Goal: Task Accomplishment & Management: Complete application form

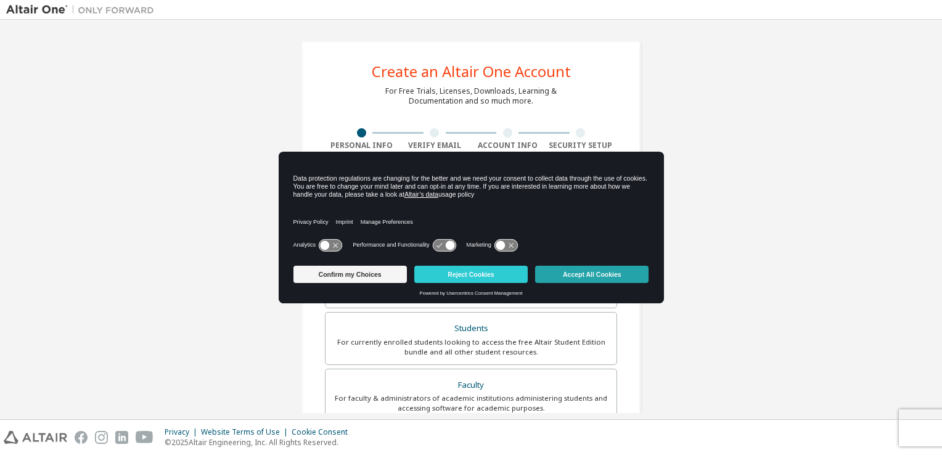
click at [561, 276] on button "Accept All Cookies" at bounding box center [591, 274] width 113 height 17
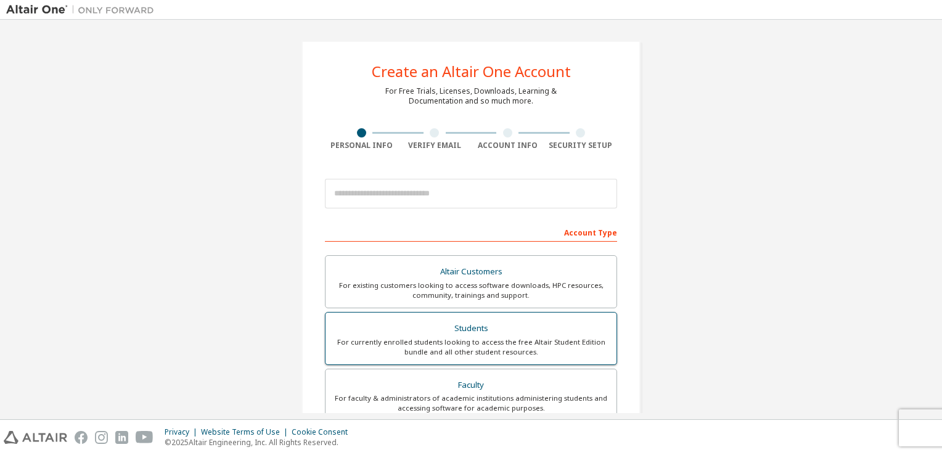
click at [495, 345] on div "For currently enrolled students looking to access the free Altair Student Editi…" at bounding box center [471, 347] width 276 height 20
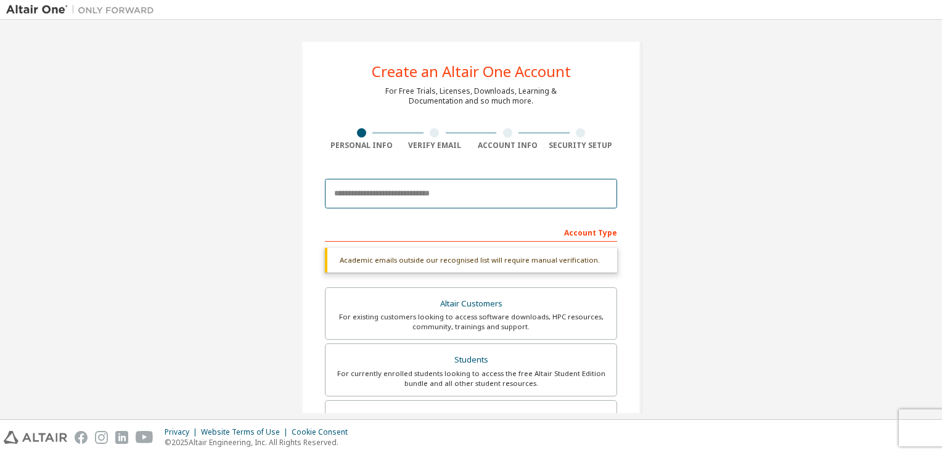
click at [464, 196] on input "email" at bounding box center [471, 194] width 292 height 30
type input "**********"
type input "******"
type input "***"
type input "*****"
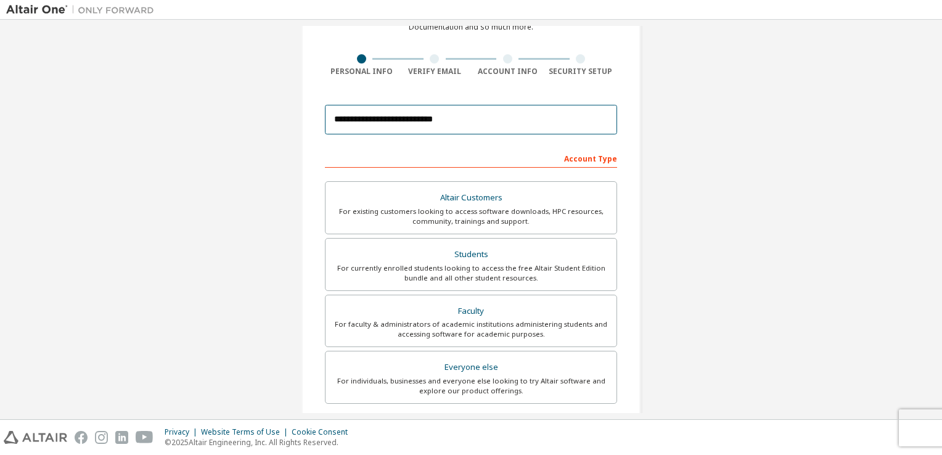
scroll to position [74, 0]
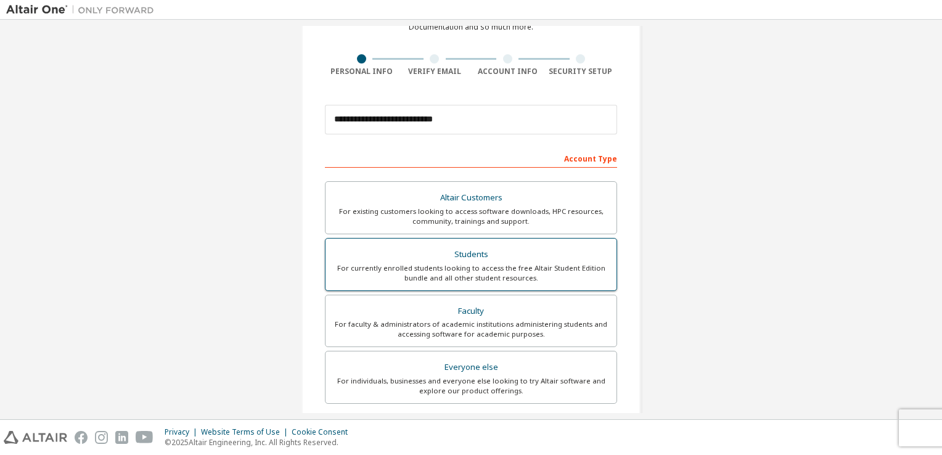
click at [418, 253] on div "Students" at bounding box center [471, 254] width 276 height 17
click at [422, 150] on div "Account Type" at bounding box center [471, 158] width 292 height 20
click at [364, 61] on div at bounding box center [361, 58] width 73 height 9
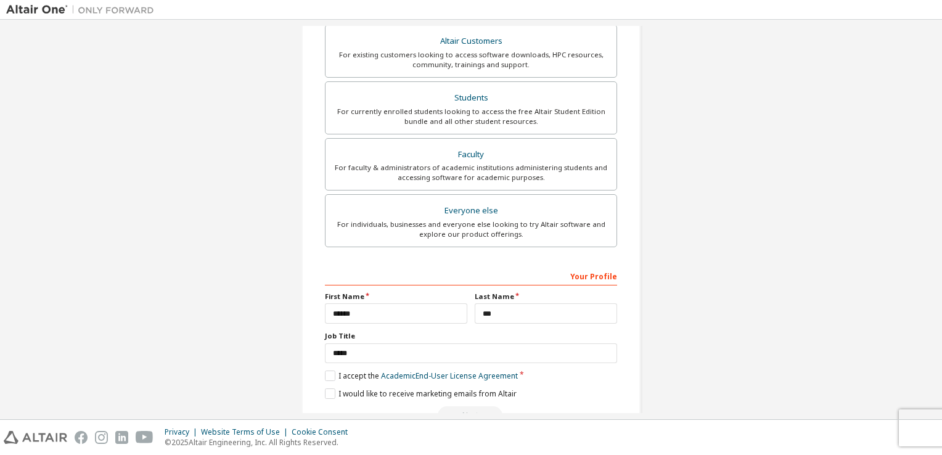
scroll to position [263, 0]
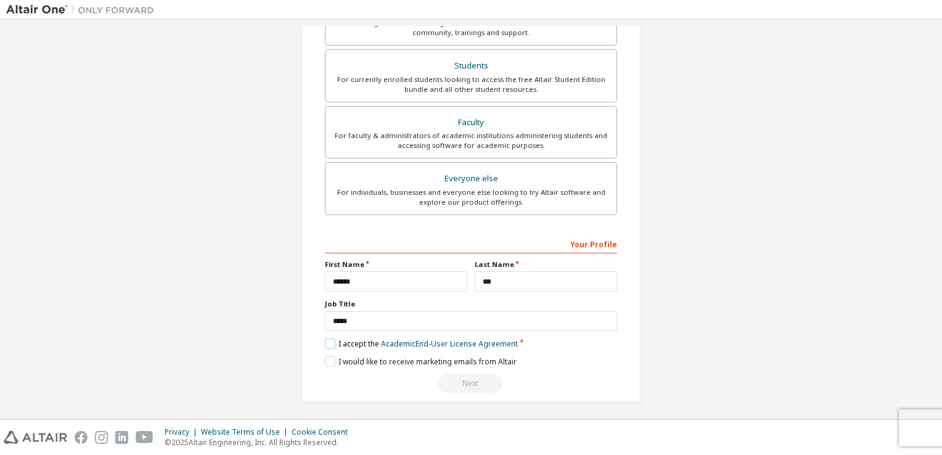
click at [327, 343] on label "I accept the Academic End-User License Agreement" at bounding box center [421, 344] width 193 height 10
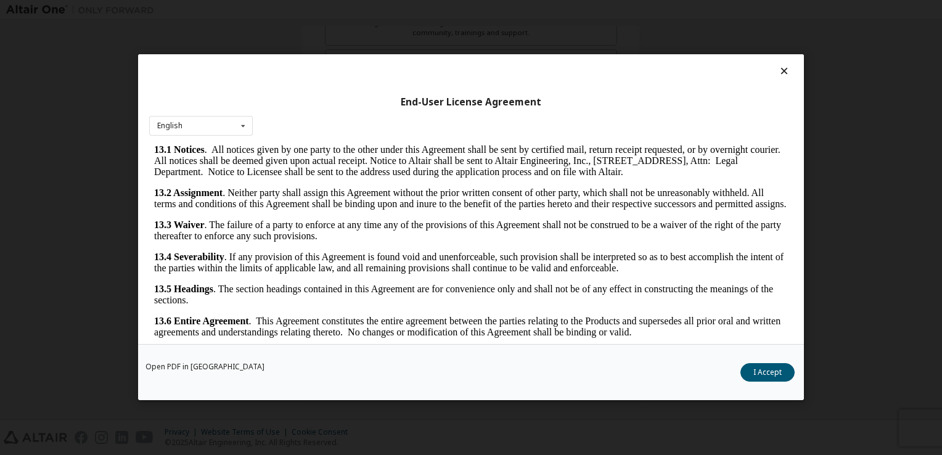
scroll to position [17, 0]
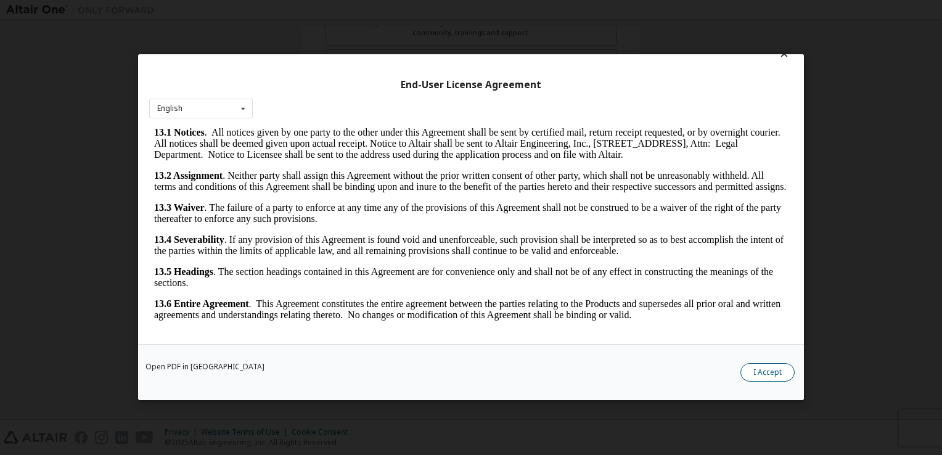
click at [787, 380] on button "I Accept" at bounding box center [768, 373] width 54 height 18
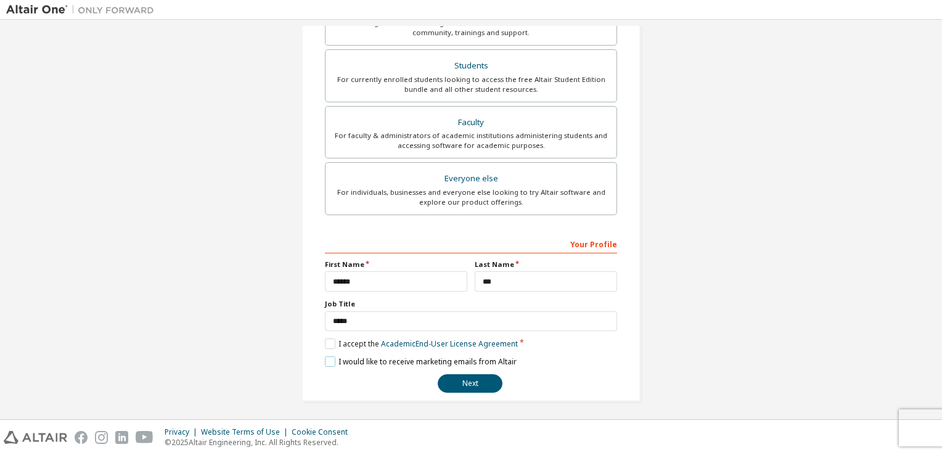
click at [326, 356] on label "I would like to receive marketing emails from Altair" at bounding box center [421, 361] width 192 height 10
click at [473, 377] on button "Next" at bounding box center [470, 383] width 65 height 18
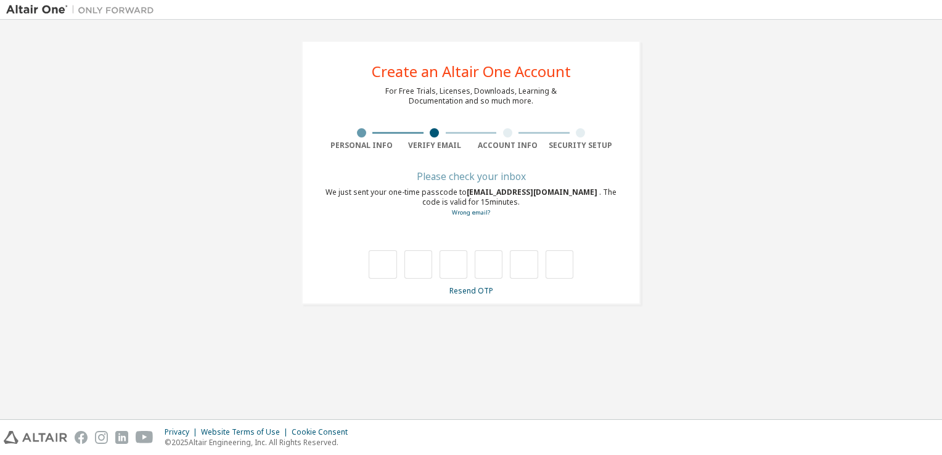
scroll to position [0, 0]
type input "*"
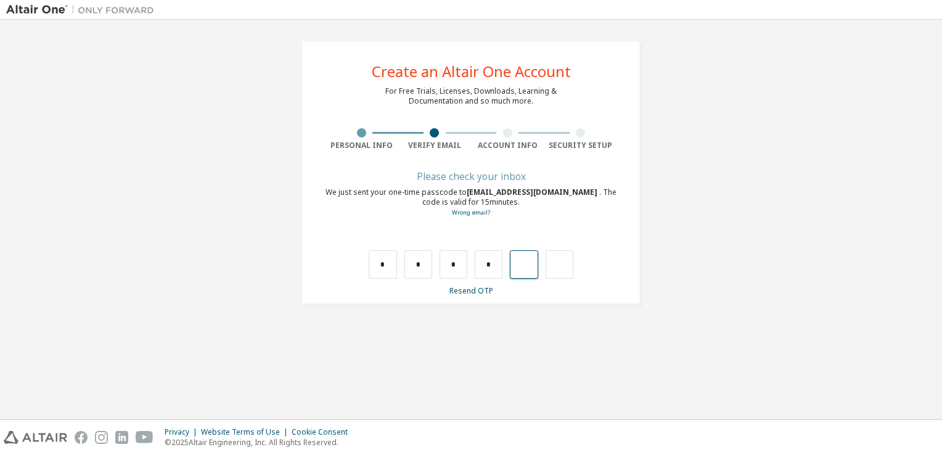
type input "*"
click at [372, 263] on input "text" at bounding box center [383, 264] width 28 height 28
type input "*"
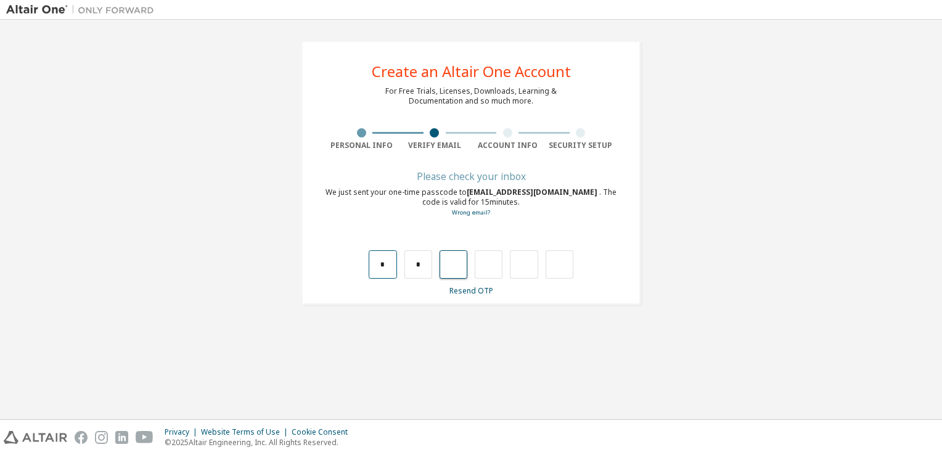
type input "*"
click at [451, 267] on input "*" at bounding box center [454, 264] width 28 height 28
click at [459, 265] on input "*" at bounding box center [454, 264] width 28 height 28
click at [459, 265] on input "text" at bounding box center [454, 264] width 28 height 28
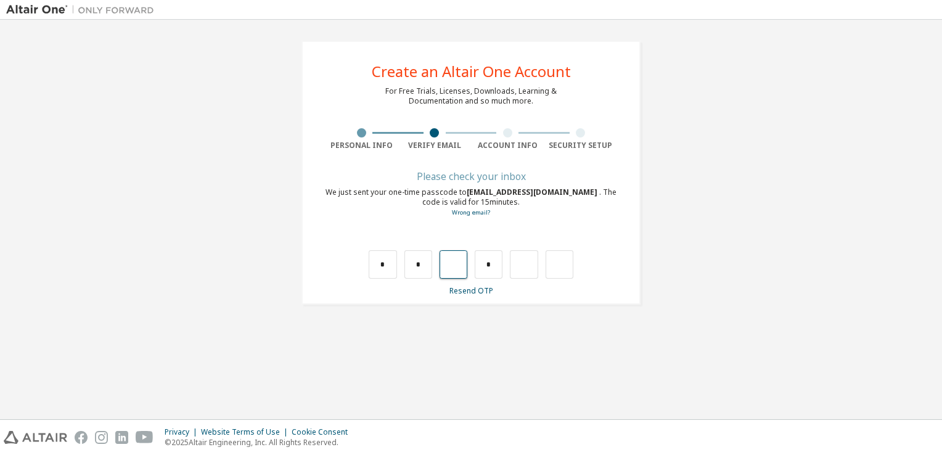
type input "*"
click at [490, 266] on input "text" at bounding box center [489, 264] width 28 height 28
type input "*"
click at [531, 266] on input "*" at bounding box center [524, 264] width 28 height 28
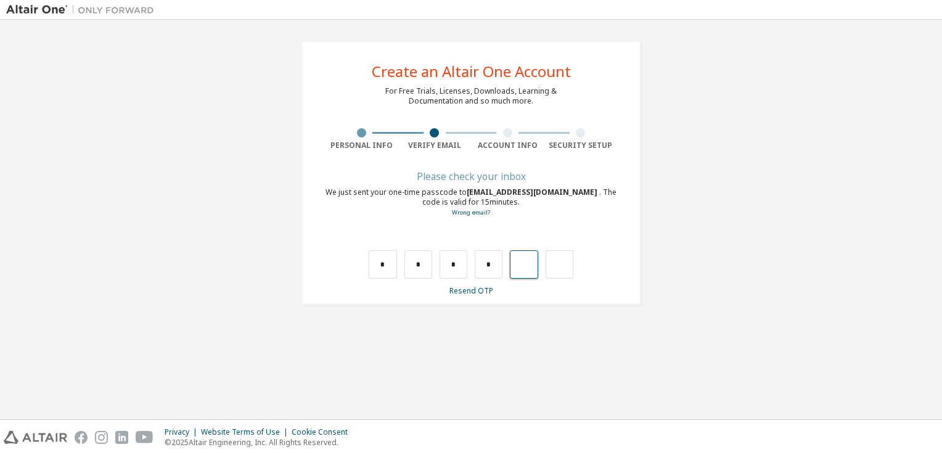
click at [531, 266] on input "text" at bounding box center [524, 264] width 28 height 28
type input "*"
click at [531, 266] on div "* * * * * *" at bounding box center [471, 264] width 220 height 28
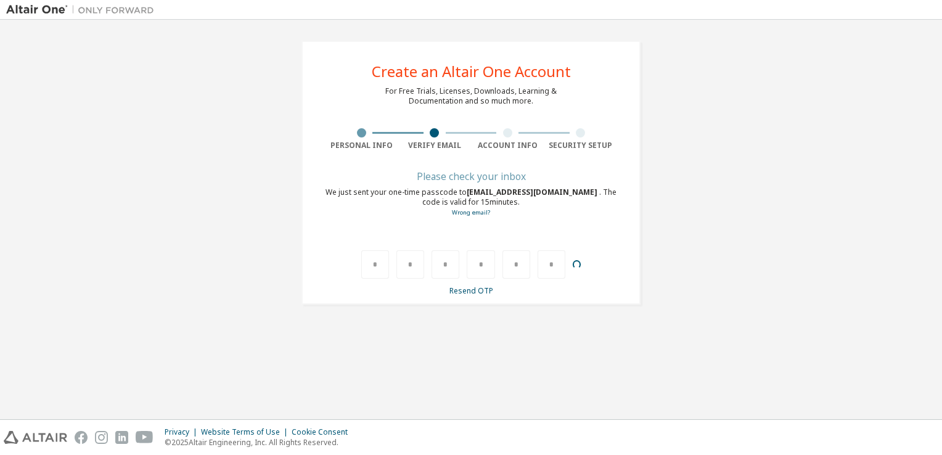
click at [531, 266] on div "* * * * * *" at bounding box center [471, 264] width 220 height 28
click at [531, 266] on input "text" at bounding box center [524, 264] width 28 height 28
click at [571, 263] on input "text" at bounding box center [560, 264] width 28 height 28
type input "**"
click at [556, 260] on input "text" at bounding box center [560, 264] width 28 height 28
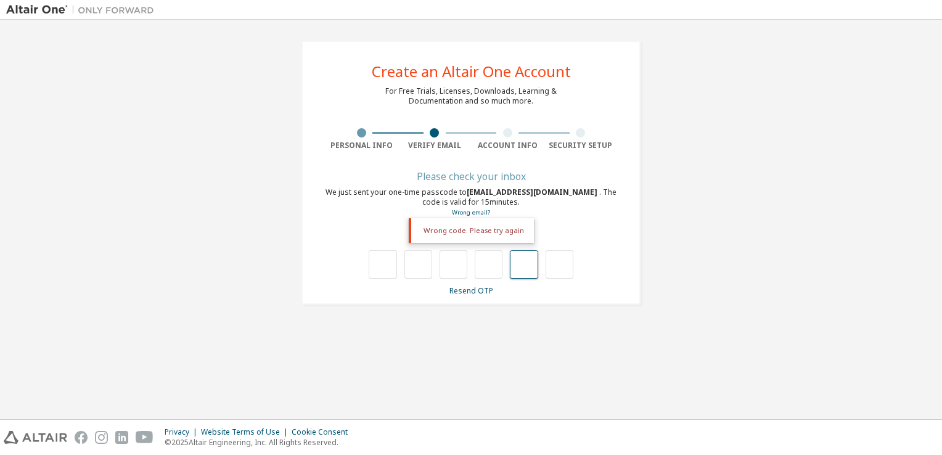
click at [533, 268] on input "text" at bounding box center [524, 264] width 28 height 28
type input "*"
click at [556, 258] on div "*" at bounding box center [552, 264] width 28 height 28
drag, startPoint x: 358, startPoint y: 259, endPoint x: 374, endPoint y: 260, distance: 16.1
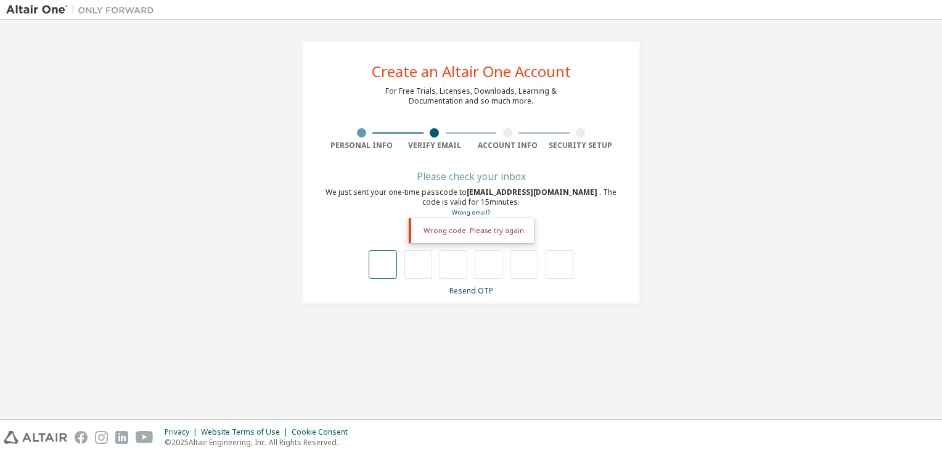
click at [374, 260] on div "Wrong code. Please try again" at bounding box center [471, 252] width 292 height 54
click at [374, 260] on input "text" at bounding box center [383, 264] width 28 height 28
type input "*"
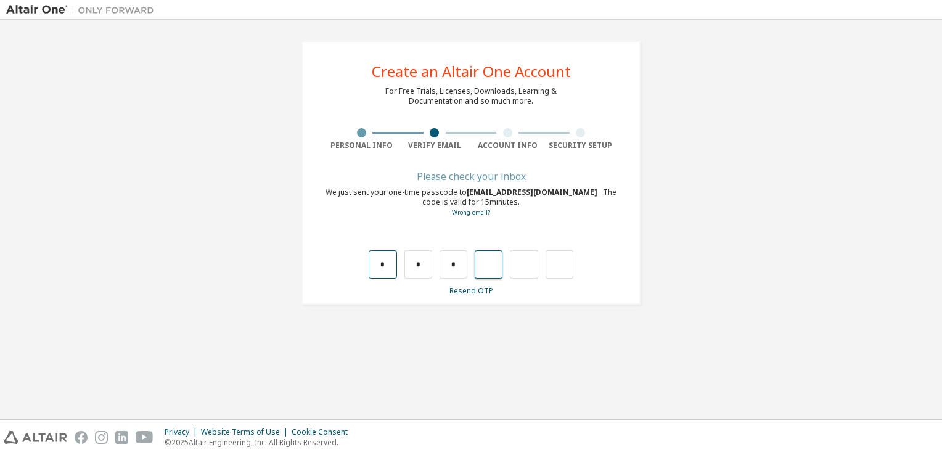
type input "*"
click at [381, 266] on input "text" at bounding box center [383, 264] width 28 height 28
type input "*"
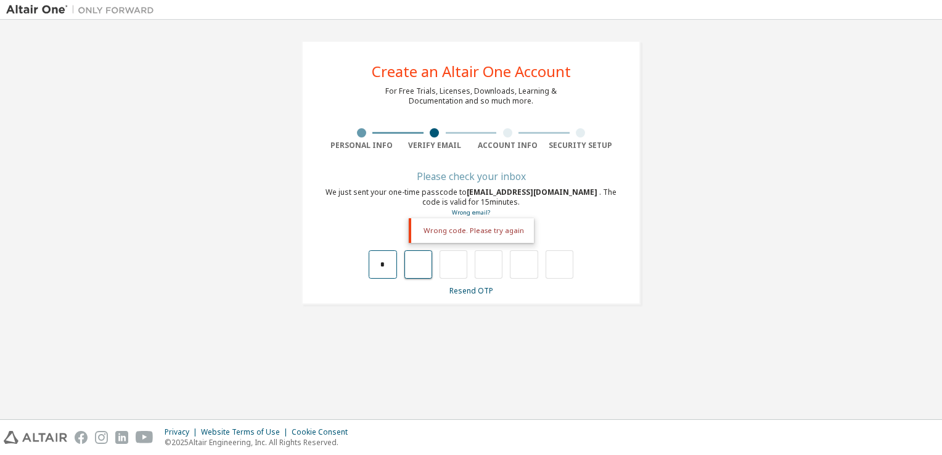
type input "*"
click at [419, 265] on input "*" at bounding box center [419, 264] width 28 height 28
click at [390, 267] on input "*" at bounding box center [383, 264] width 28 height 28
type input "*"
click at [413, 263] on input "text" at bounding box center [419, 264] width 28 height 28
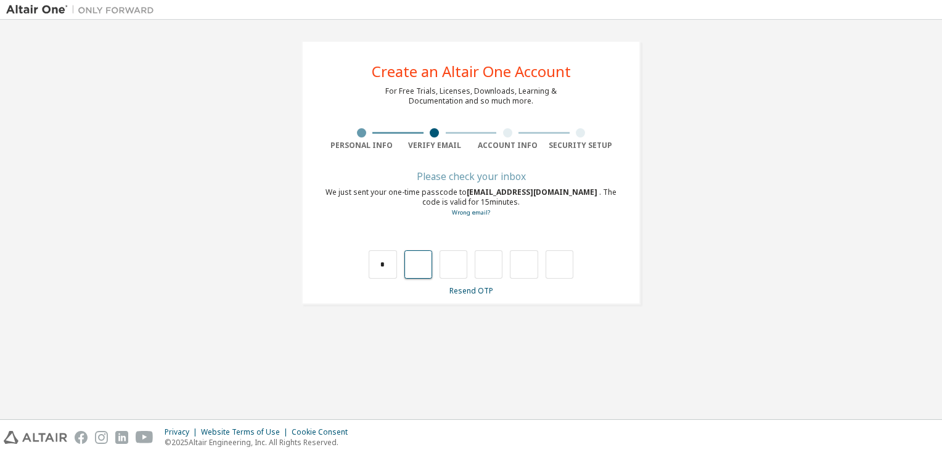
type input "*"
click at [463, 265] on input "*" at bounding box center [454, 264] width 28 height 28
click at [463, 265] on input "text" at bounding box center [454, 264] width 28 height 28
type input "*"
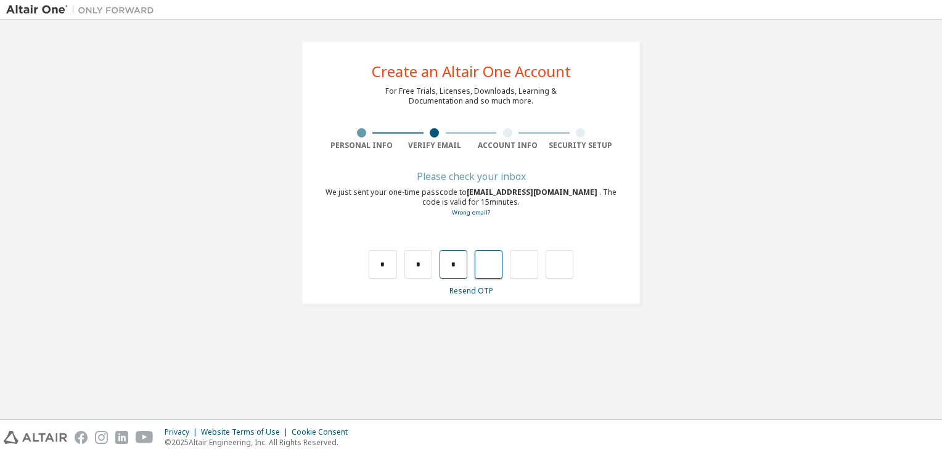
type input "*"
click at [488, 271] on input "*" at bounding box center [489, 264] width 28 height 28
click at [493, 268] on input "*" at bounding box center [489, 264] width 28 height 28
click at [499, 270] on input "text" at bounding box center [489, 264] width 28 height 28
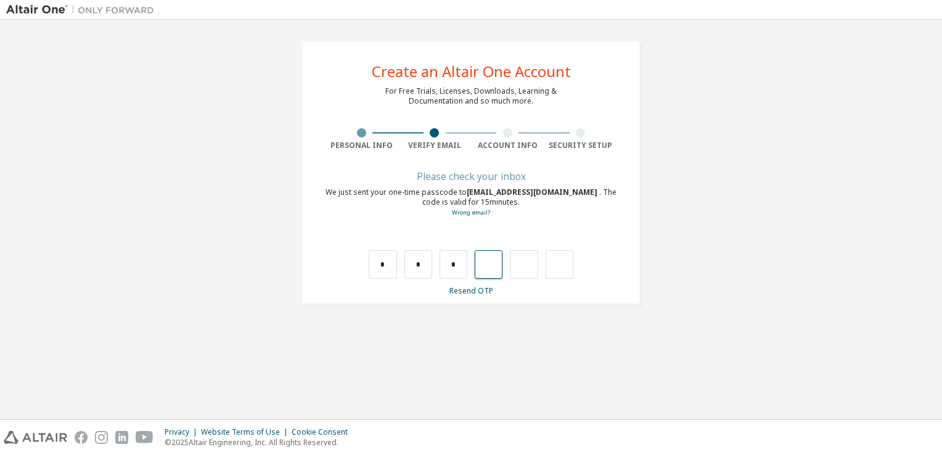
click at [499, 270] on input "text" at bounding box center [489, 264] width 28 height 28
type input "*"
click at [531, 265] on input "*" at bounding box center [524, 264] width 28 height 28
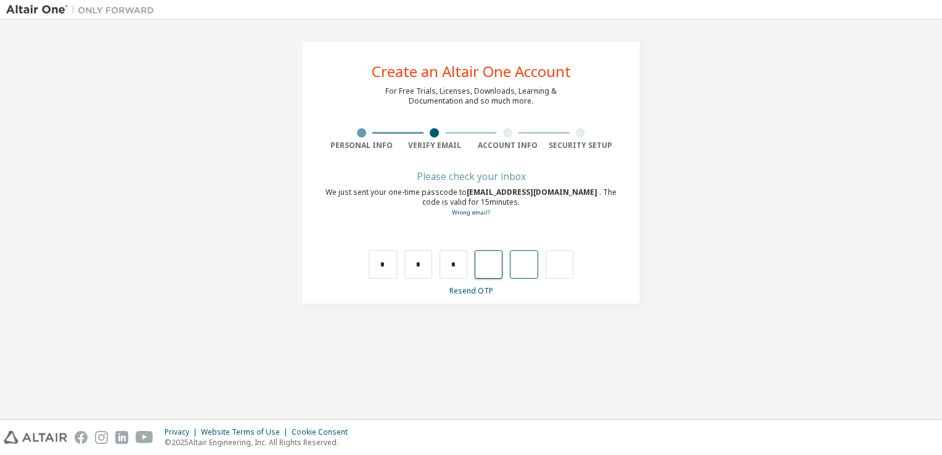
type input "*"
click at [551, 261] on div "*" at bounding box center [552, 264] width 28 height 28
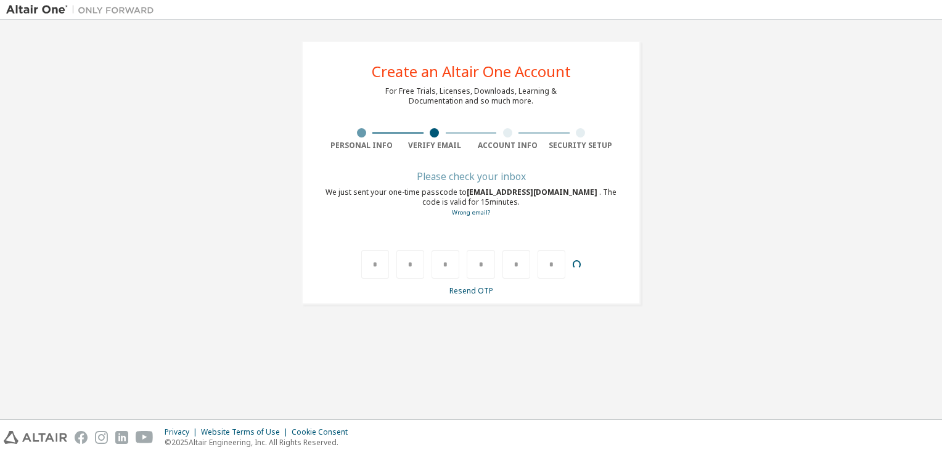
click at [551, 261] on div "*" at bounding box center [552, 264] width 28 height 28
click at [551, 261] on input "text" at bounding box center [560, 264] width 28 height 28
type input "**"
click at [553, 266] on div "**" at bounding box center [552, 264] width 28 height 28
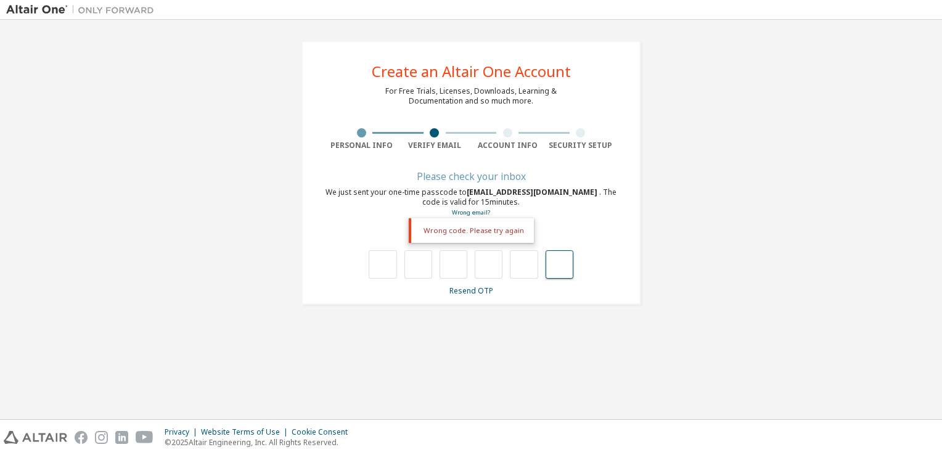
drag, startPoint x: 553, startPoint y: 266, endPoint x: 562, endPoint y: 271, distance: 11.0
click at [562, 271] on input "text" at bounding box center [560, 264] width 28 height 28
click at [533, 269] on input "text" at bounding box center [524, 264] width 28 height 28
type input "*"
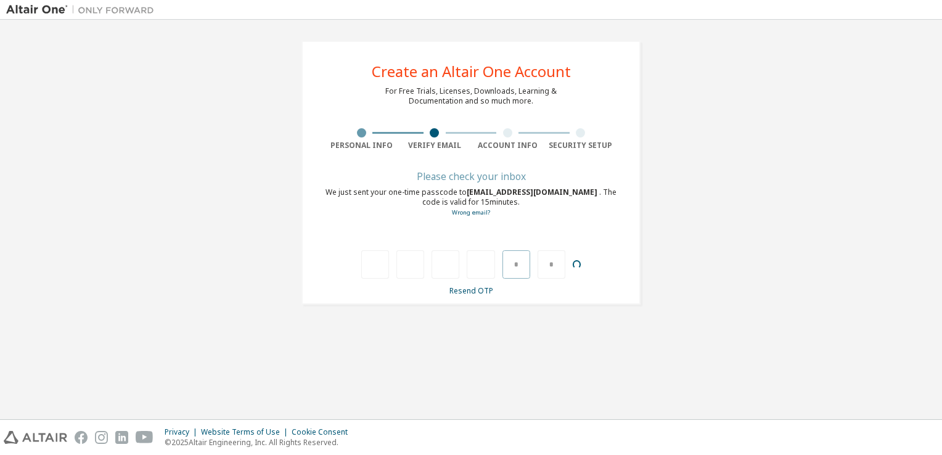
click at [533, 269] on div "* *" at bounding box center [471, 264] width 220 height 28
click at [533, 269] on input "text" at bounding box center [524, 264] width 28 height 28
click at [387, 265] on input "text" at bounding box center [383, 264] width 28 height 28
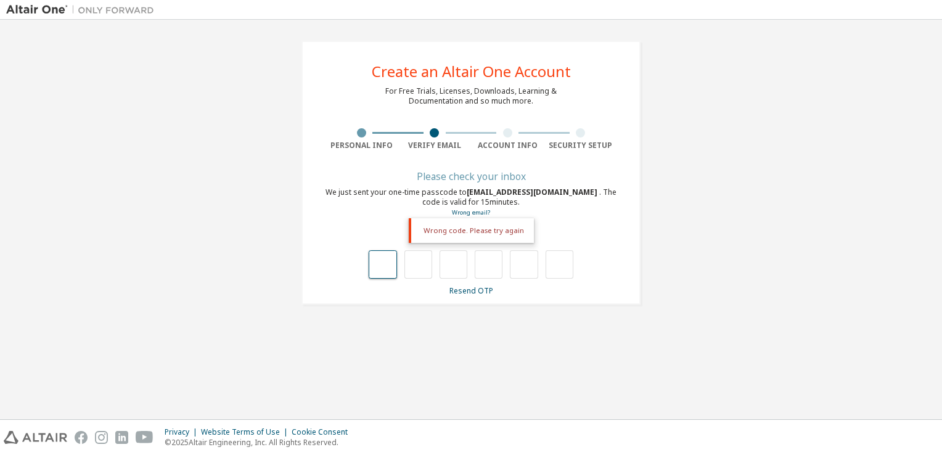
type input "*"
click at [415, 265] on input "*" at bounding box center [419, 264] width 28 height 28
click at [422, 265] on input "*" at bounding box center [419, 264] width 28 height 28
type input "*"
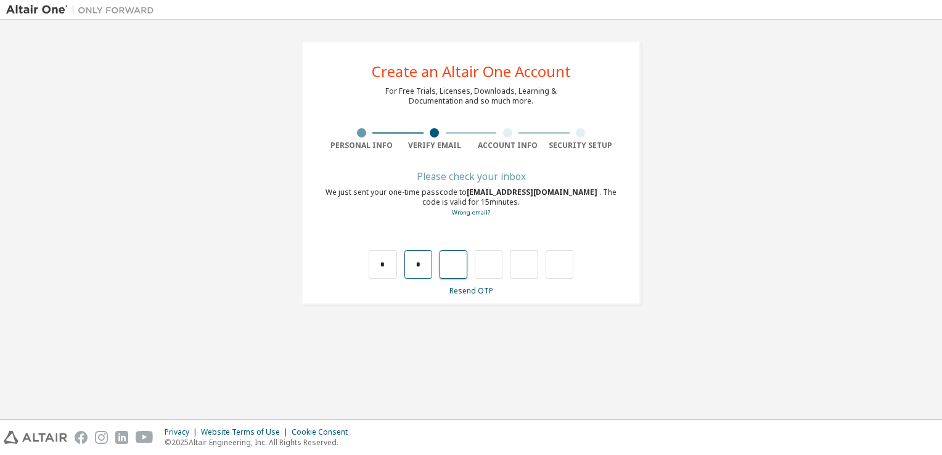
type input "*"
click at [387, 270] on input "text" at bounding box center [383, 264] width 28 height 28
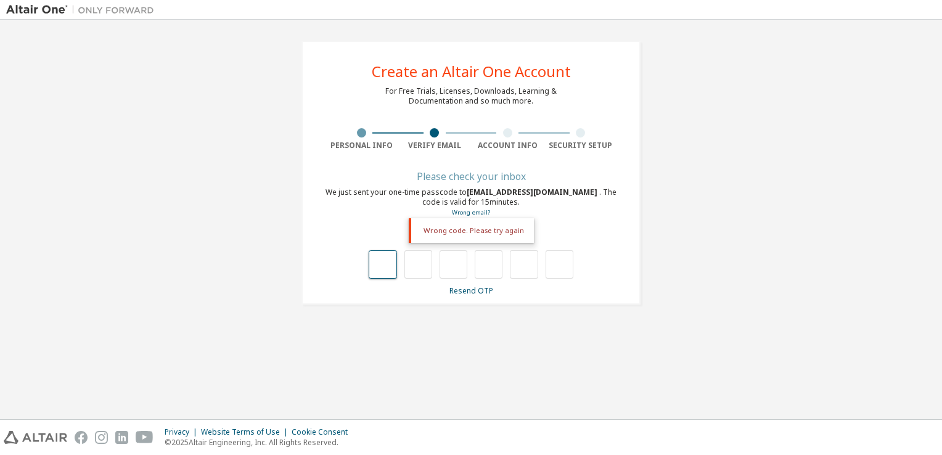
type input "*"
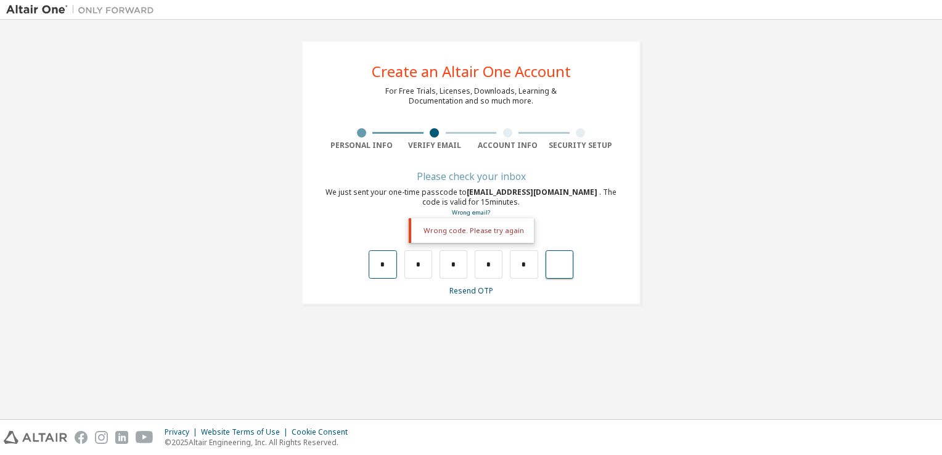
type input "*"
click at [388, 269] on input "text" at bounding box center [383, 264] width 28 height 28
